Goal: Task Accomplishment & Management: Use online tool/utility

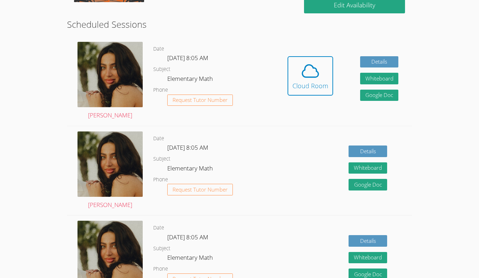
scroll to position [177, 0]
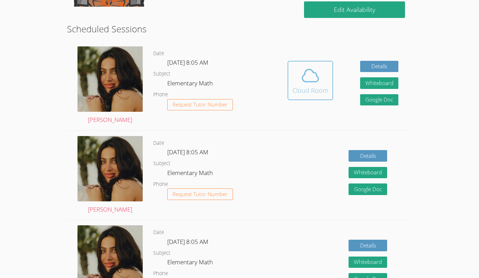
click at [312, 82] on icon at bounding box center [311, 76] width 20 height 20
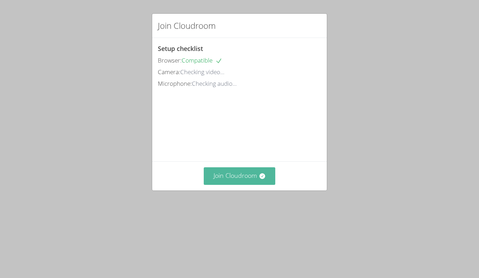
click at [219, 184] on button "Join Cloudroom" at bounding box center [240, 175] width 72 height 17
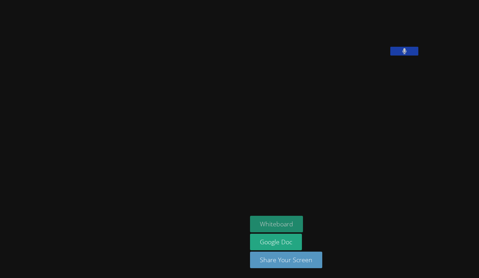
click at [250, 218] on button "Whiteboard" at bounding box center [276, 223] width 53 height 16
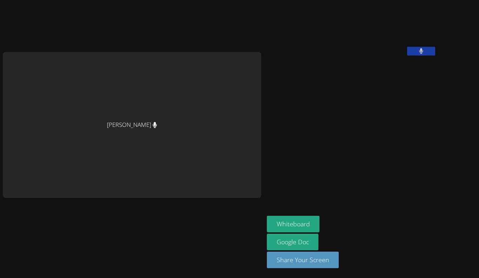
click at [407, 55] on button at bounding box center [421, 51] width 28 height 9
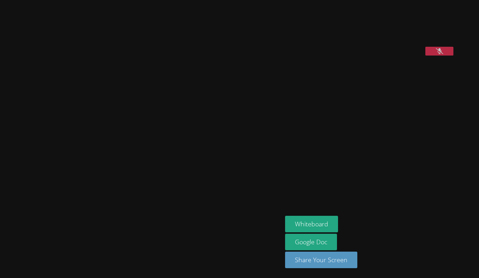
click at [443, 54] on icon at bounding box center [439, 51] width 7 height 6
drag, startPoint x: 348, startPoint y: 228, endPoint x: 338, endPoint y: 171, distance: 57.7
click at [338, 171] on aside "Edgar Hernandez Whiteboard Google Doc Share Your Screen" at bounding box center [369, 139] width 175 height 278
click at [330, 220] on button "Whiteboard" at bounding box center [311, 223] width 53 height 16
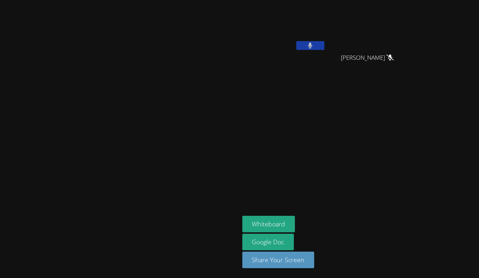
click at [325, 45] on button at bounding box center [310, 45] width 28 height 9
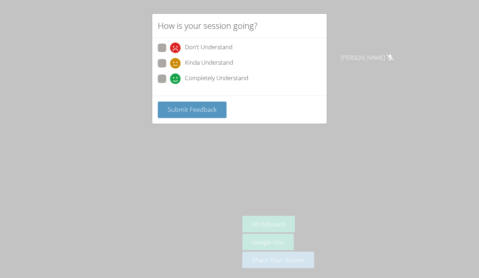
click at [197, 82] on span "Completely Understand" at bounding box center [216, 78] width 63 height 11
click at [176, 80] on input "Completely Understand" at bounding box center [173, 77] width 6 height 6
radio input "true"
click at [204, 114] on button "Submit Feedback" at bounding box center [192, 109] width 69 height 16
